Goal: Find specific page/section: Find specific page/section

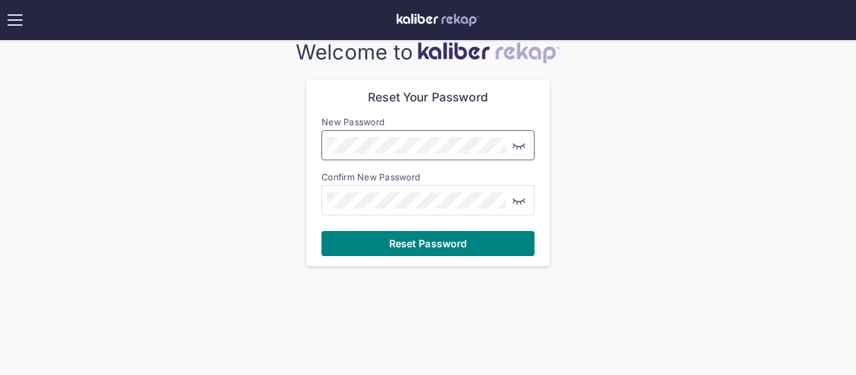
click at [520, 147] on img "button" at bounding box center [518, 145] width 15 height 15
click at [516, 197] on img "button" at bounding box center [518, 200] width 15 height 15
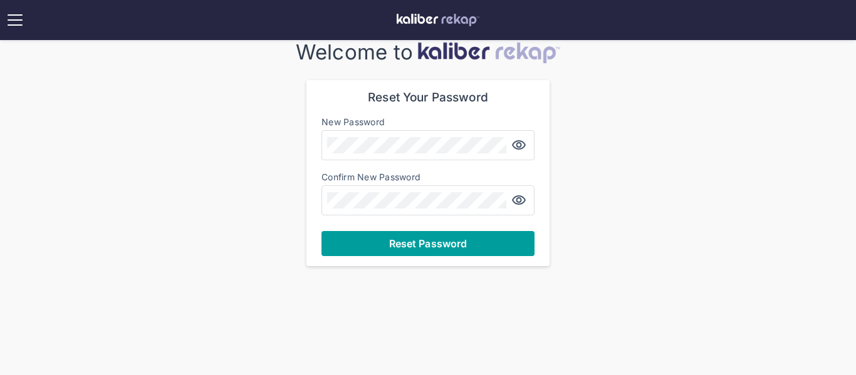
click at [449, 244] on span "Reset Password" at bounding box center [428, 243] width 78 height 13
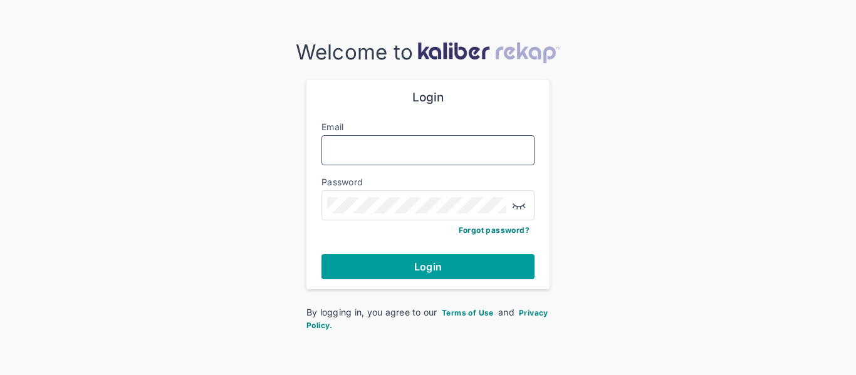
type input "**********"
click at [437, 272] on span "Login" at bounding box center [428, 267] width 28 height 13
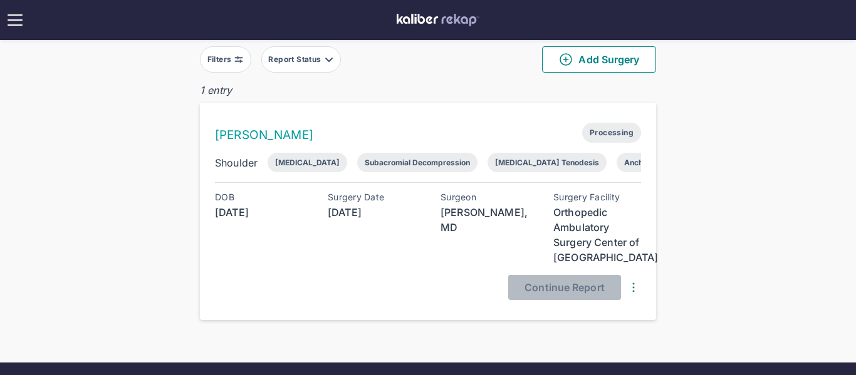
scroll to position [78, 0]
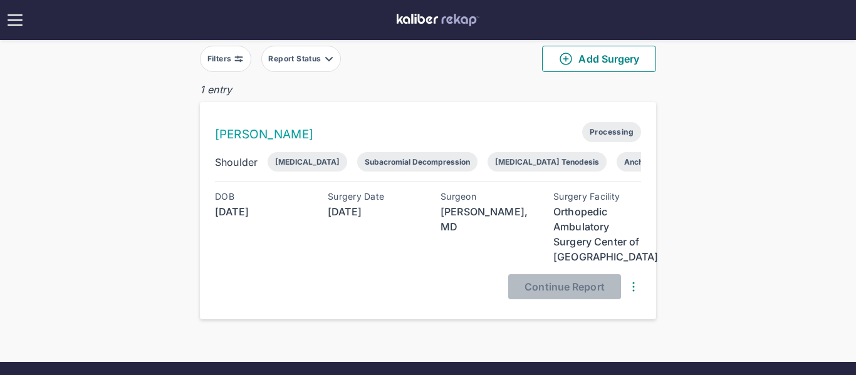
click at [314, 163] on div "Rotator Cuff Repair" at bounding box center [307, 161] width 65 height 9
click at [636, 286] on img at bounding box center [633, 286] width 15 height 15
click at [568, 313] on div "View Raw Images" at bounding box center [583, 311] width 127 height 13
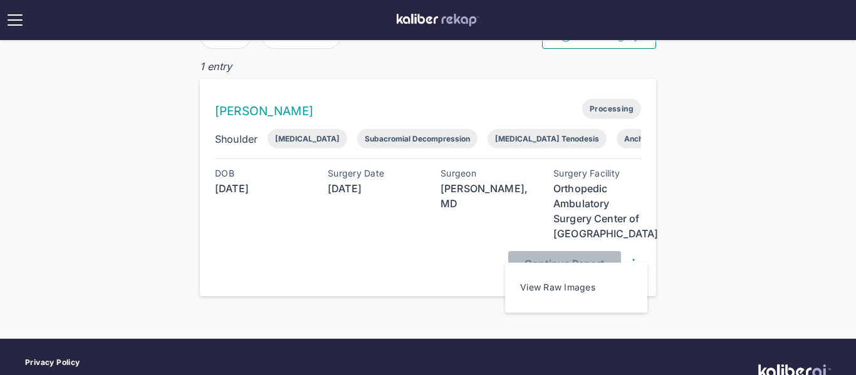
scroll to position [103, 0]
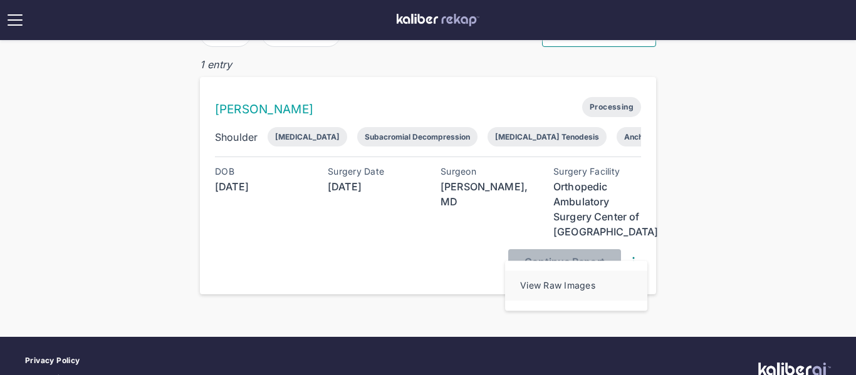
click at [583, 292] on div "View Raw Images" at bounding box center [583, 285] width 127 height 13
click at [321, 138] on div "Rotator Cuff Repair" at bounding box center [307, 136] width 65 height 9
click at [276, 112] on link "Andrea Talley" at bounding box center [264, 109] width 98 height 14
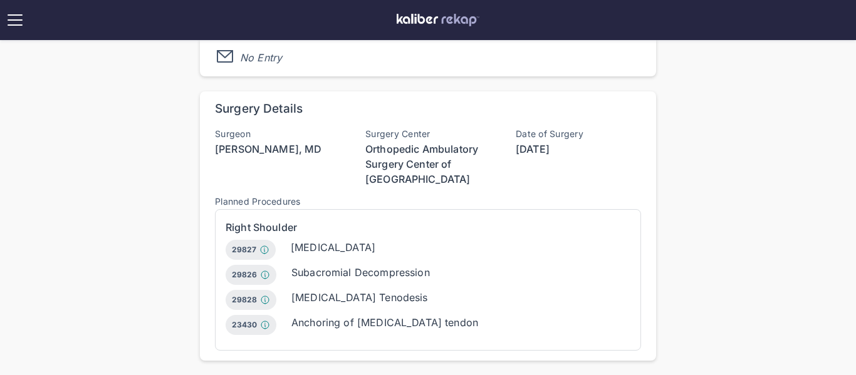
scroll to position [453, 0]
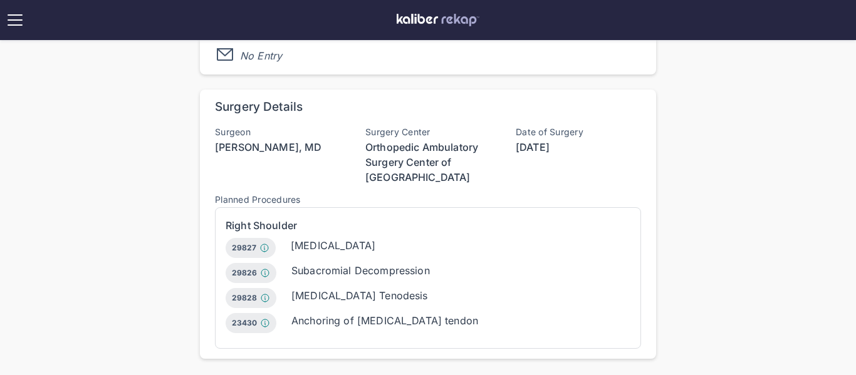
click at [248, 248] on div "29827 Arthroscopy, shoulder, surgical; with rotator cuff repair" at bounding box center [251, 248] width 50 height 20
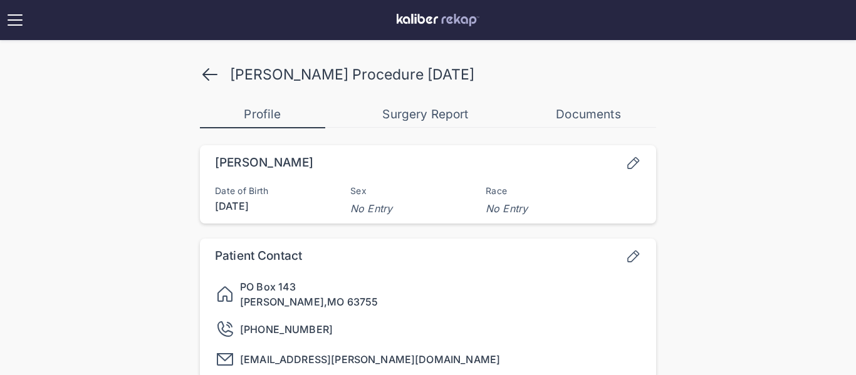
scroll to position [0, 0]
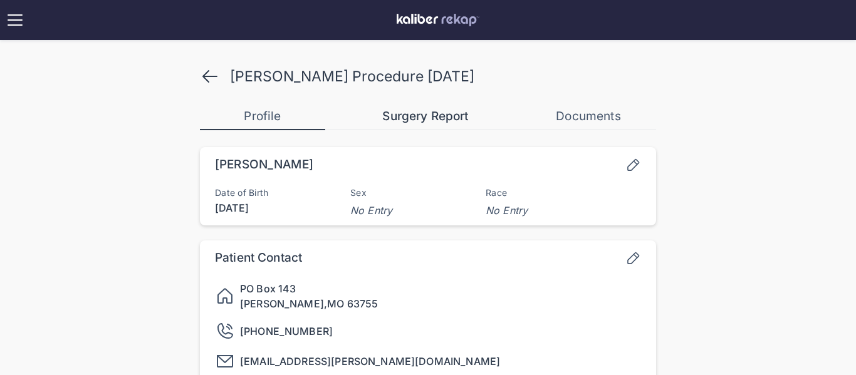
click at [427, 120] on div "Surgery Report" at bounding box center [425, 116] width 125 height 15
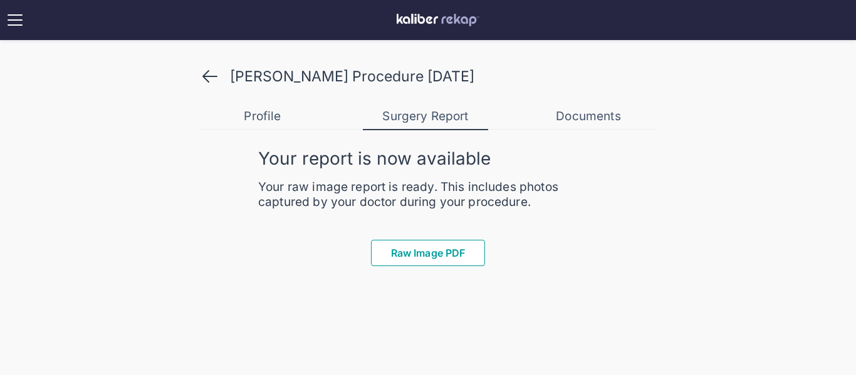
click at [420, 252] on span "Raw Image PDF" at bounding box center [428, 253] width 74 height 13
click at [585, 117] on div "Documents" at bounding box center [588, 116] width 125 height 15
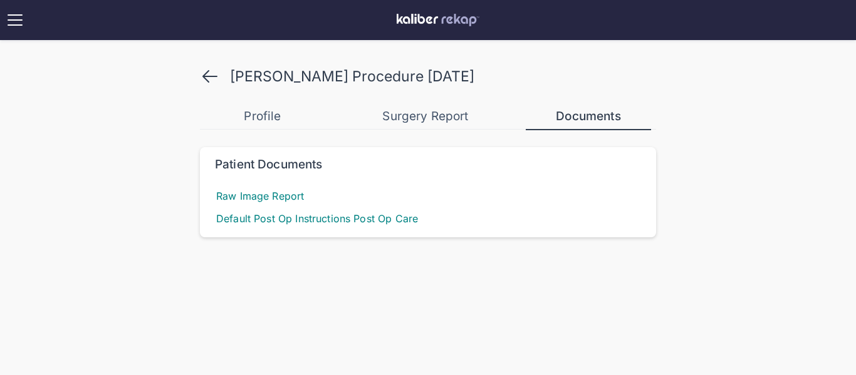
click at [585, 117] on div "Documents" at bounding box center [588, 116] width 125 height 15
click at [588, 118] on div "Documents" at bounding box center [588, 116] width 125 height 15
click at [253, 199] on span "Raw Image Report" at bounding box center [260, 196] width 90 height 18
click at [266, 219] on span "Default Post Op Instructions Post Op Care" at bounding box center [317, 219] width 204 height 18
click at [269, 118] on div "Profile" at bounding box center [262, 116] width 125 height 15
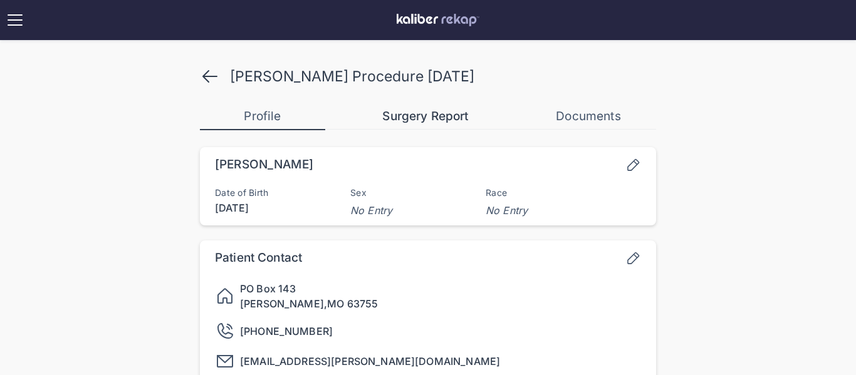
click at [418, 112] on div "Surgery Report" at bounding box center [425, 116] width 125 height 15
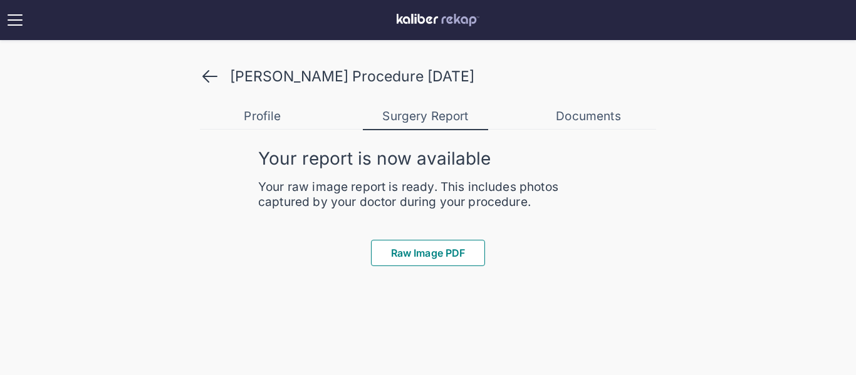
scroll to position [103, 0]
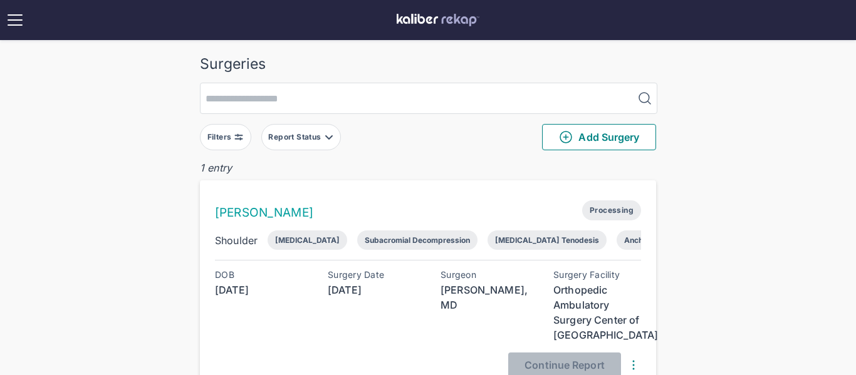
click at [501, 159] on div "Filters Report Status Add Surgery" at bounding box center [428, 137] width 456 height 46
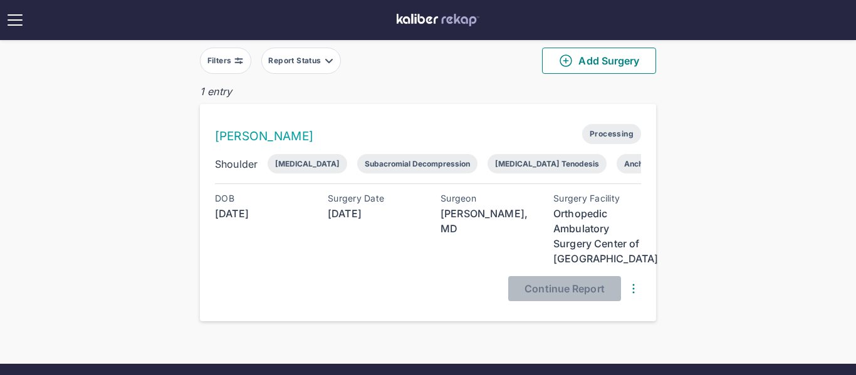
scroll to position [78, 0]
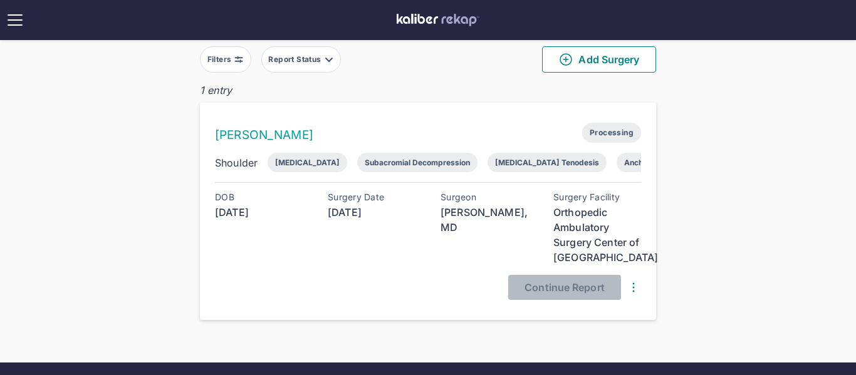
click at [635, 287] on img at bounding box center [633, 287] width 15 height 15
click at [575, 312] on div "View Raw Images" at bounding box center [583, 311] width 127 height 13
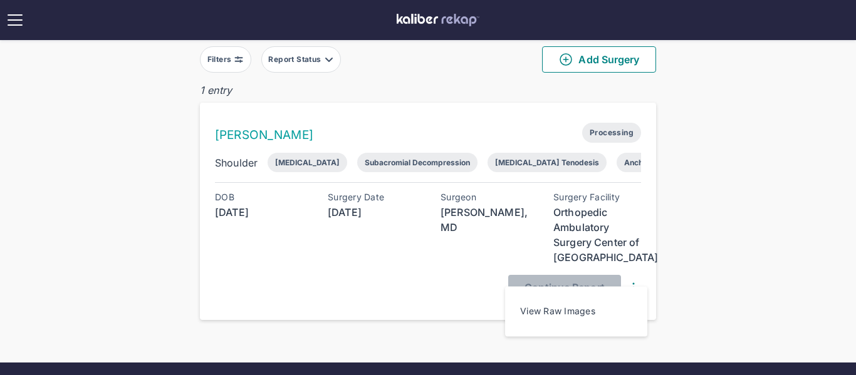
click at [464, 269] on div "DOB 1960-12-29 Surgery Date 2025-10-01 Surgeon Lyndon Gross, MD Surgery Facilit…" at bounding box center [428, 246] width 426 height 108
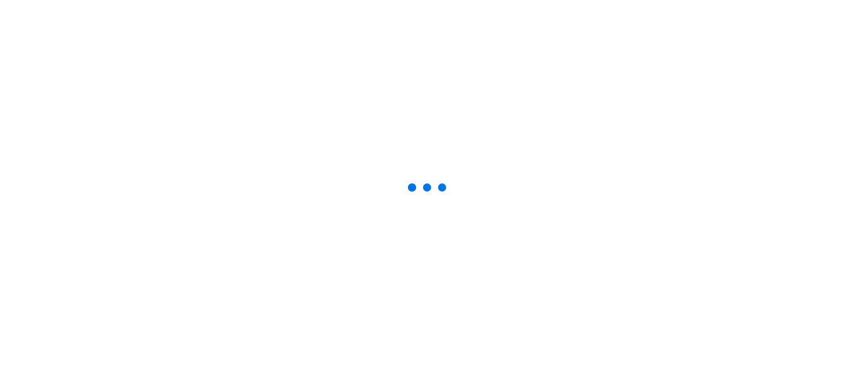
scroll to position [40, 0]
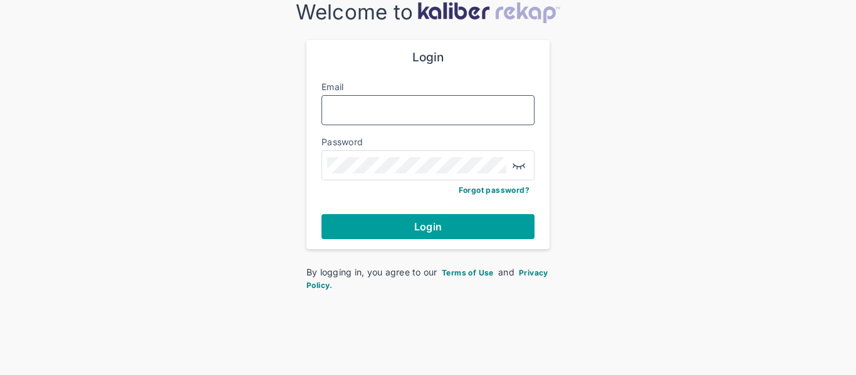
type input "**********"
click at [427, 227] on span "Login" at bounding box center [428, 227] width 28 height 13
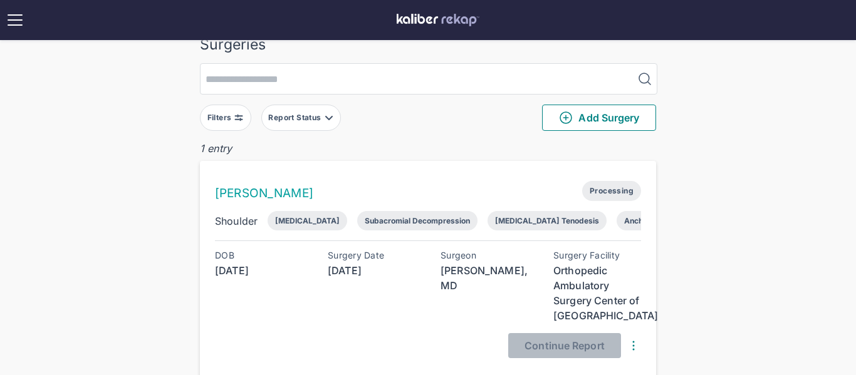
scroll to position [16, 0]
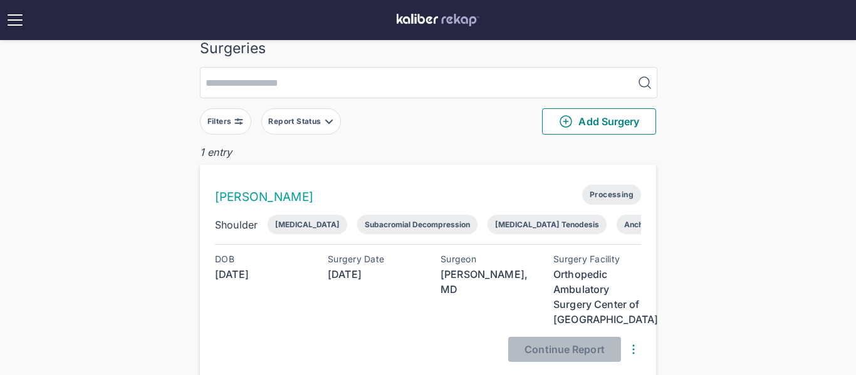
click at [289, 222] on div "Rotator Cuff Repair" at bounding box center [307, 224] width 65 height 9
click at [633, 348] on img at bounding box center [633, 349] width 15 height 15
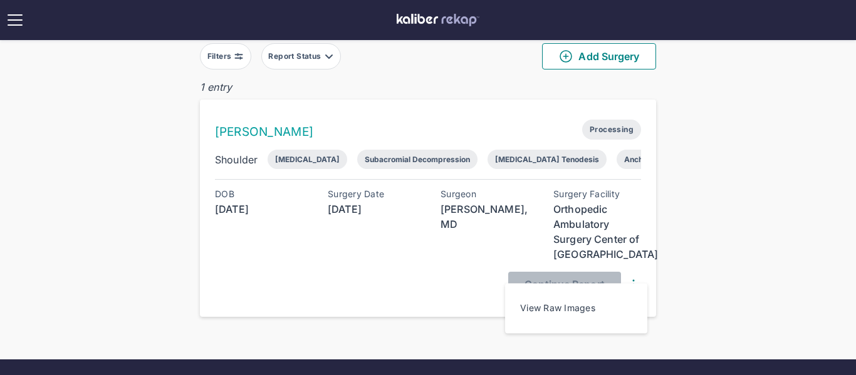
scroll to position [84, 0]
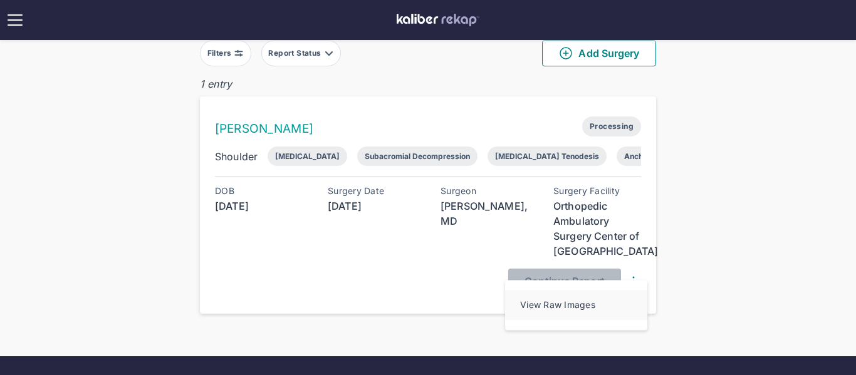
click at [578, 307] on div "View Raw Images" at bounding box center [583, 305] width 127 height 13
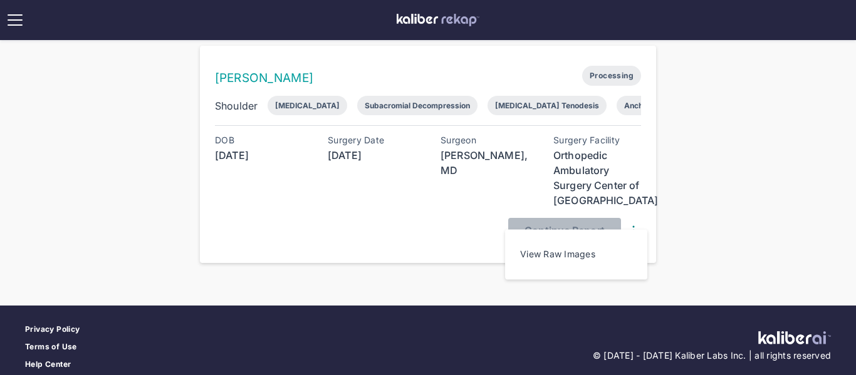
scroll to position [135, 0]
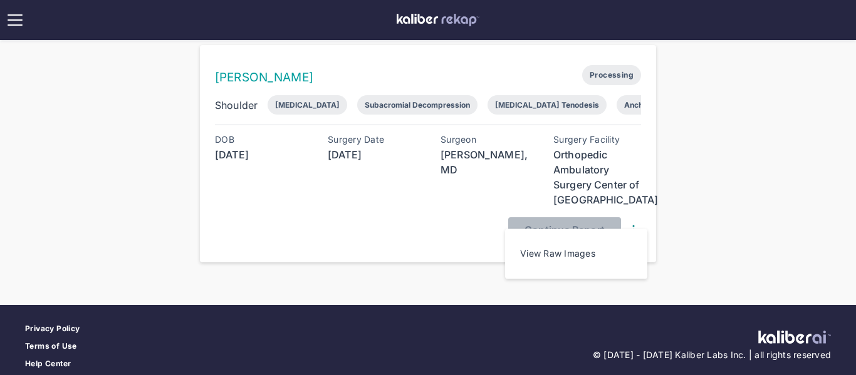
click at [443, 190] on div "Surgeon Lyndon Gross, MD" at bounding box center [484, 171] width 88 height 73
click at [633, 227] on img at bounding box center [633, 229] width 15 height 15
click at [395, 197] on div "Surgery Date 2025-10-01" at bounding box center [372, 171] width 88 height 73
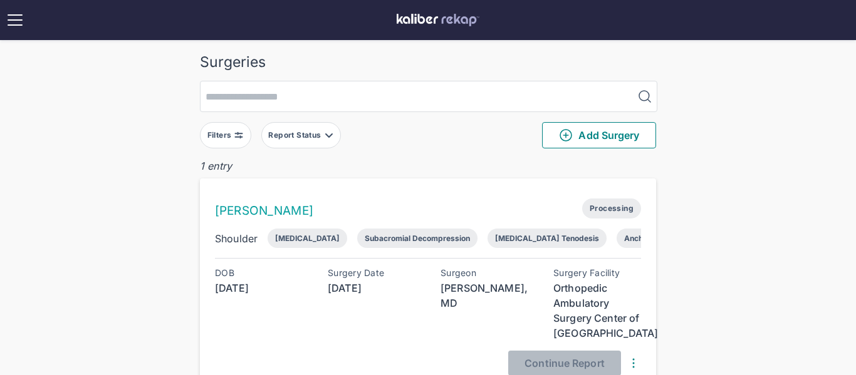
scroll to position [0, 0]
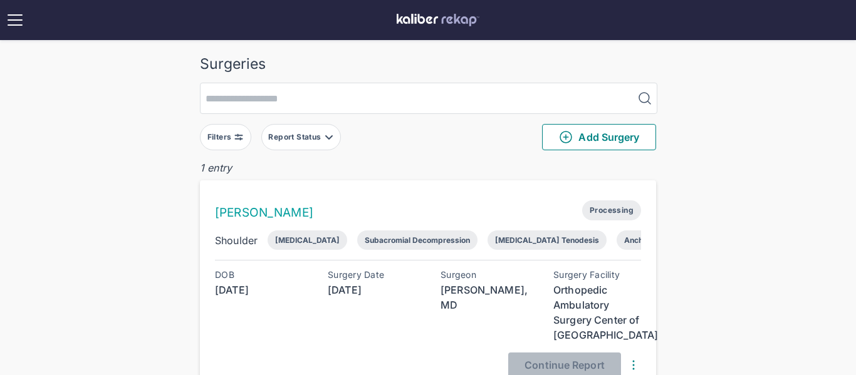
click at [299, 133] on div "Report Status" at bounding box center [295, 137] width 55 height 10
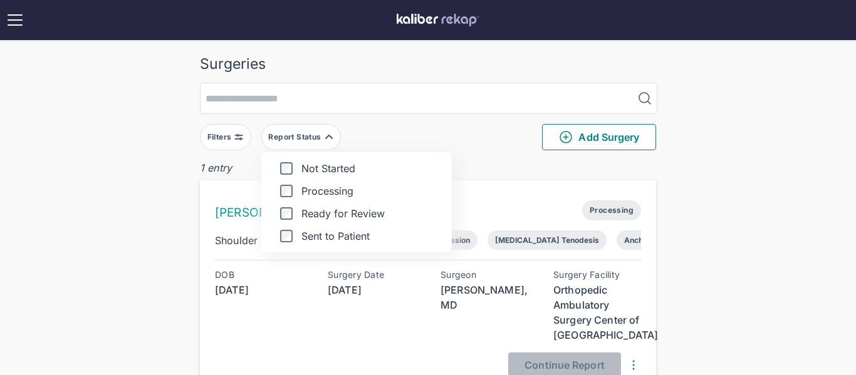
click at [452, 116] on div "Filters Report Status Not Started Processing Ready for Review Sent to Patient A…" at bounding box center [428, 137] width 456 height 46
